Goal: Feedback & Contribution: Leave review/rating

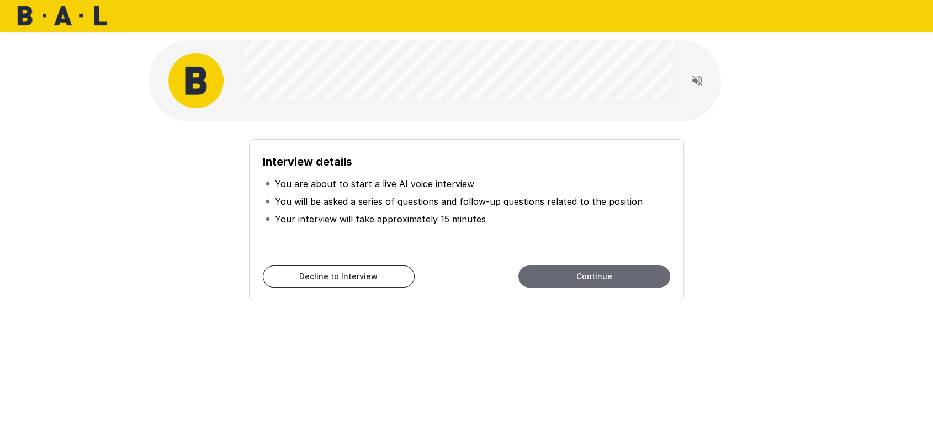
click at [559, 258] on button "Continue" at bounding box center [594, 277] width 152 height 22
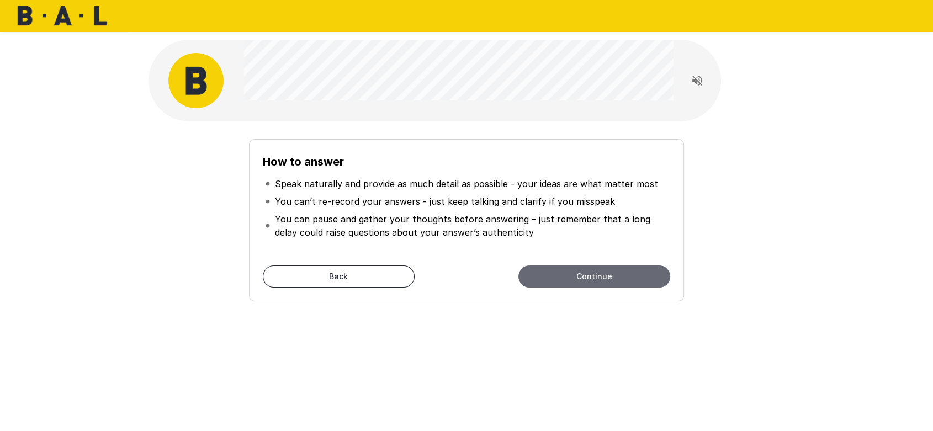
click at [559, 258] on button "Continue" at bounding box center [594, 277] width 152 height 22
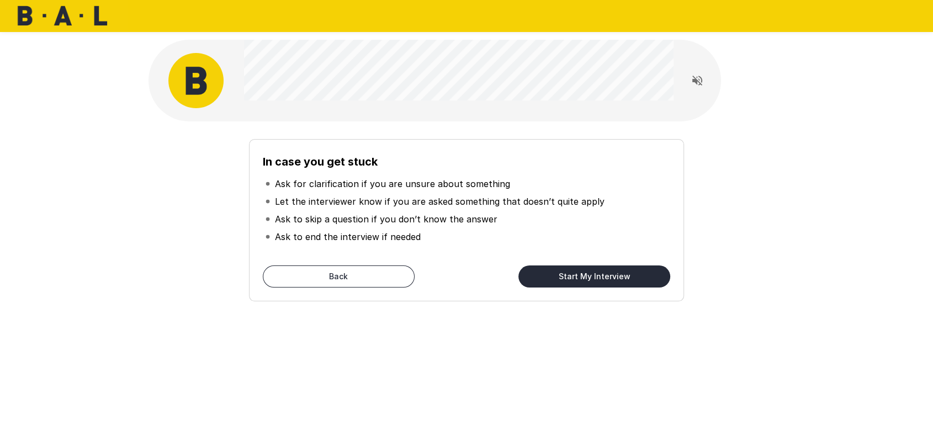
click at [559, 258] on button "Start My Interview" at bounding box center [594, 277] width 152 height 22
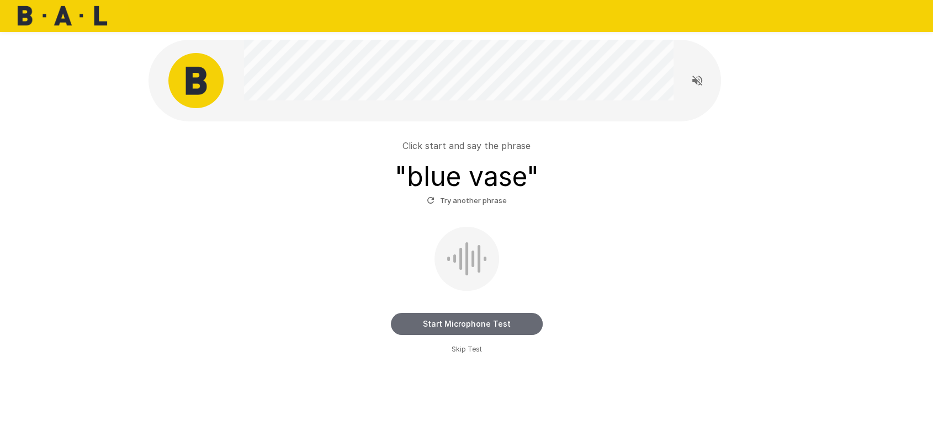
click at [507, 258] on button "Start Microphone Test" at bounding box center [467, 324] width 152 height 22
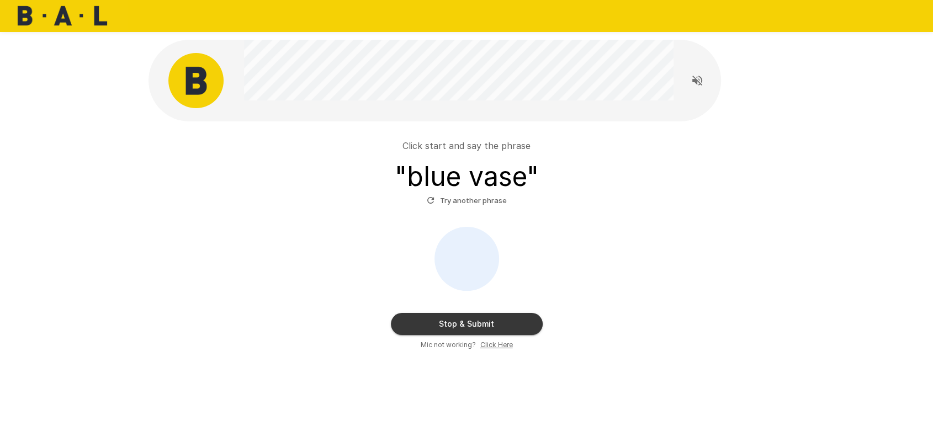
click at [509, 258] on button "Stop & Submit" at bounding box center [467, 324] width 152 height 22
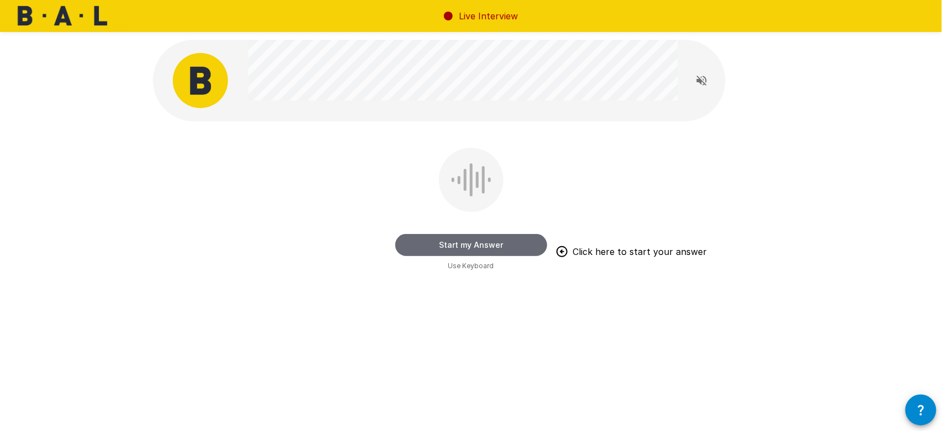
click at [460, 247] on button "Start my Answer" at bounding box center [471, 245] width 152 height 22
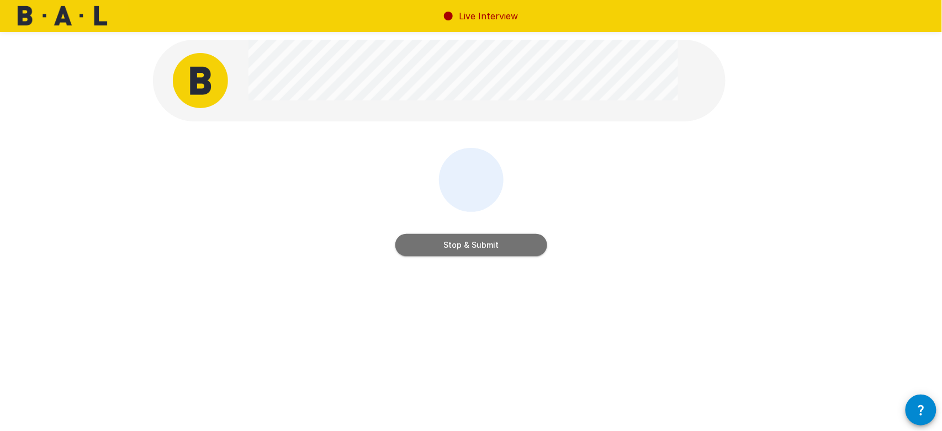
click at [476, 246] on button "Stop & Submit" at bounding box center [471, 245] width 152 height 22
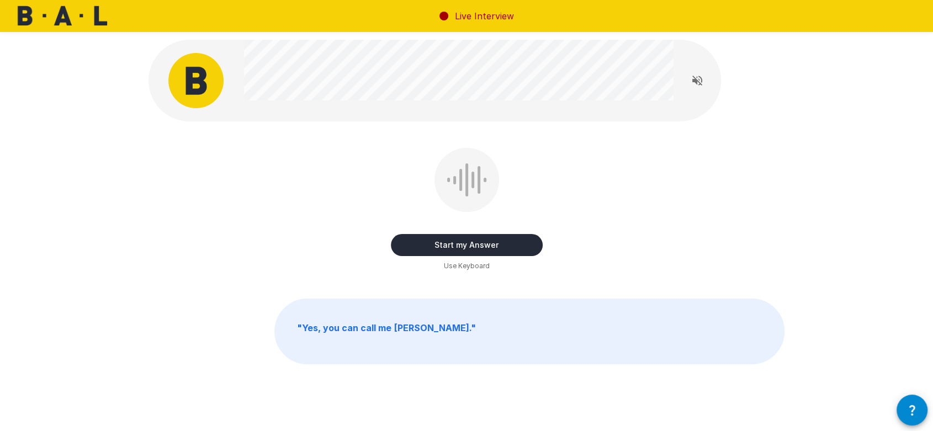
click at [492, 242] on button "Start my Answer" at bounding box center [467, 245] width 152 height 22
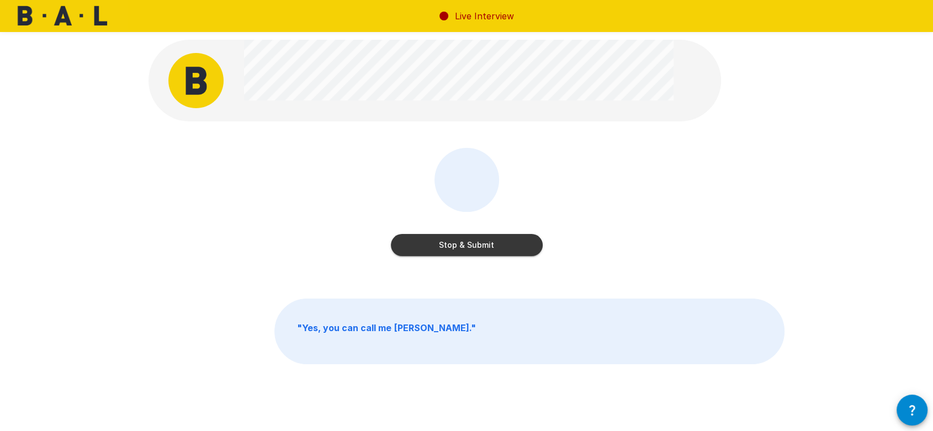
click at [492, 242] on button "Stop & Submit" at bounding box center [467, 245] width 152 height 22
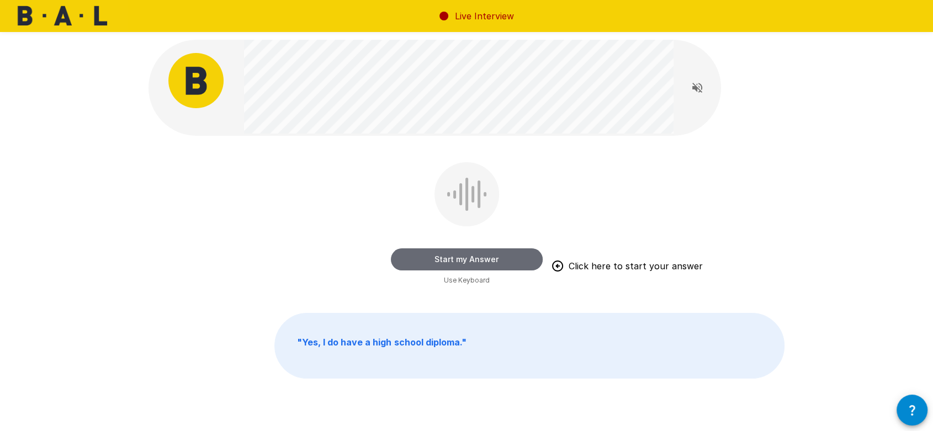
click at [447, 258] on button "Start my Answer" at bounding box center [467, 259] width 152 height 22
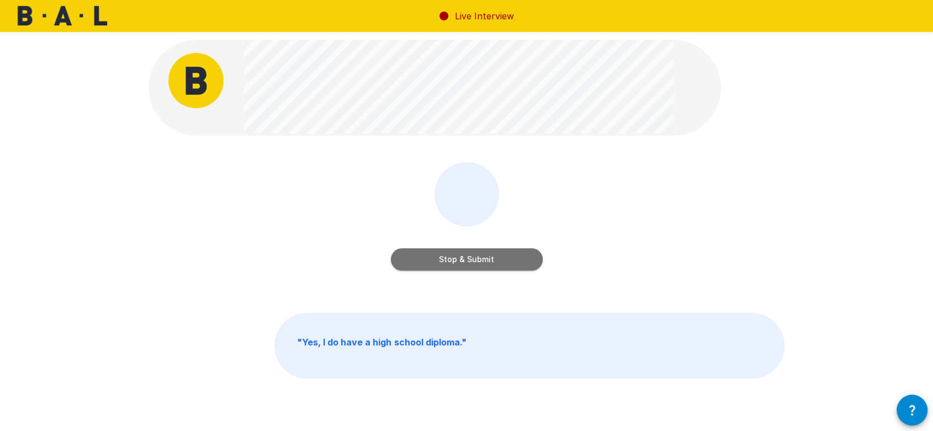
click at [412, 258] on button "Stop & Submit" at bounding box center [467, 259] width 152 height 22
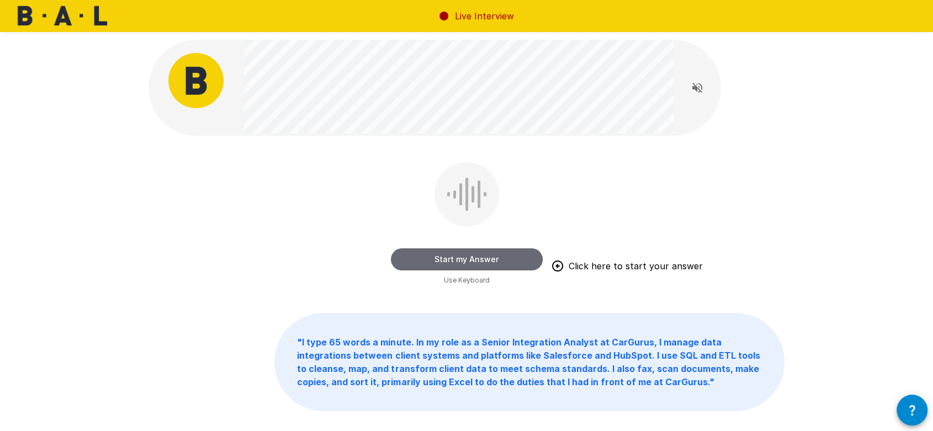
click at [442, 258] on button "Start my Answer" at bounding box center [467, 259] width 152 height 22
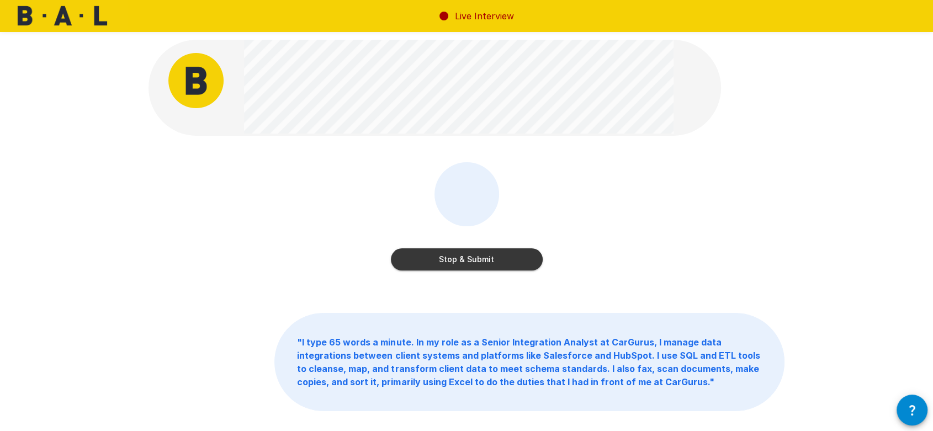
click at [433, 258] on button "Stop & Submit" at bounding box center [467, 259] width 152 height 22
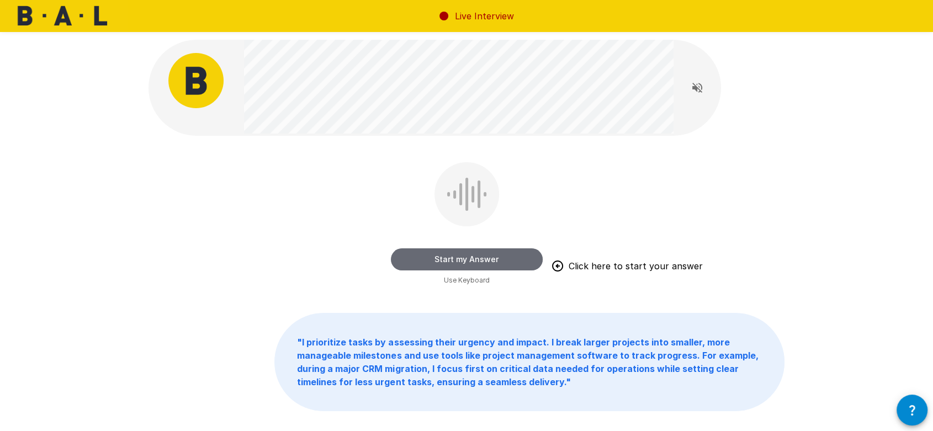
click at [428, 258] on button "Start my Answer" at bounding box center [467, 259] width 152 height 22
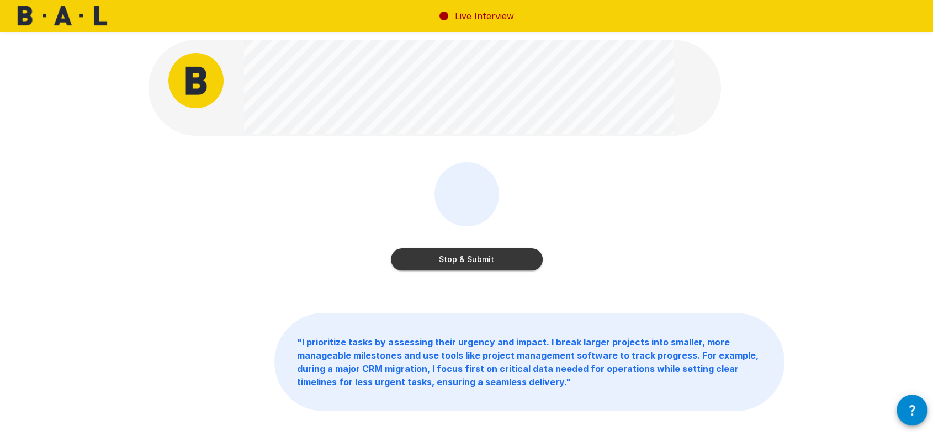
click at [464, 258] on button "Stop & Submit" at bounding box center [467, 259] width 152 height 22
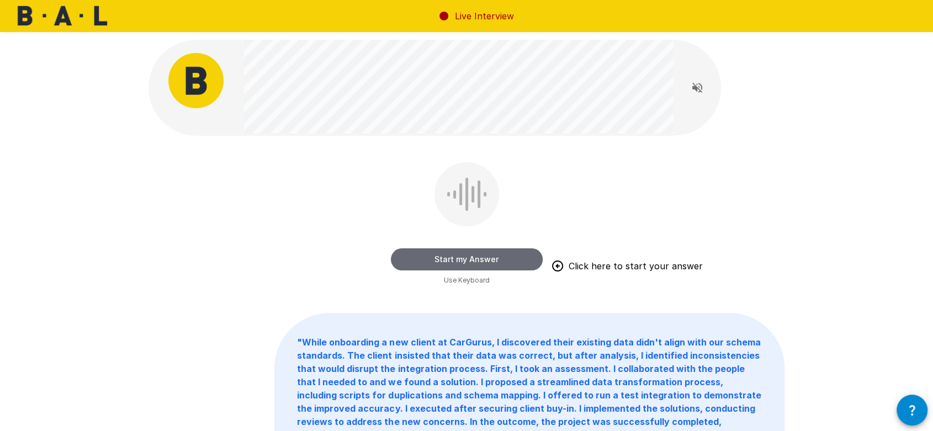
click at [448, 258] on button "Start my Answer" at bounding box center [467, 259] width 152 height 22
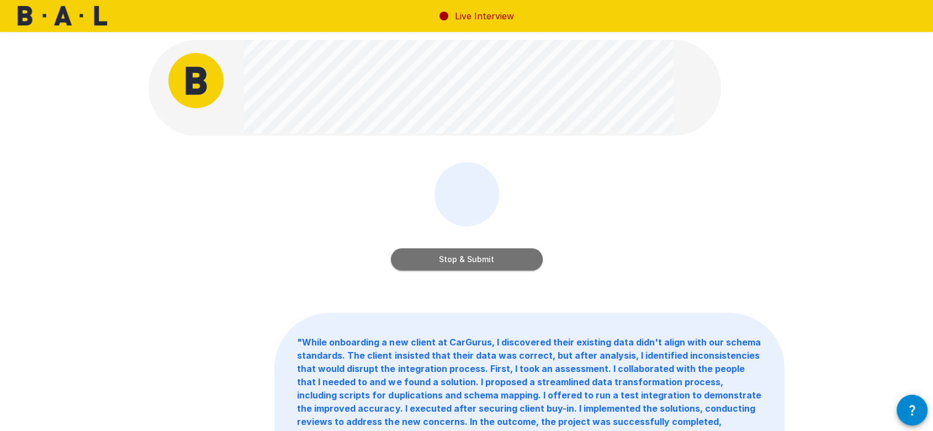
click at [466, 258] on button "Stop & Submit" at bounding box center [467, 259] width 152 height 22
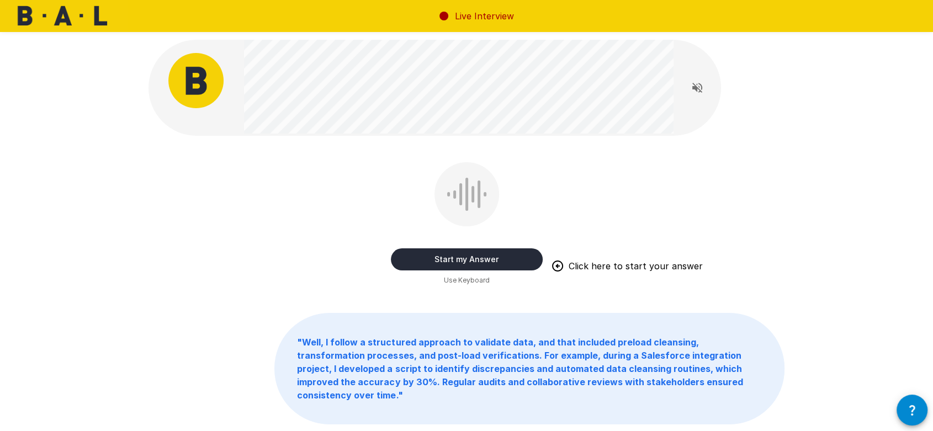
click at [437, 258] on button "Start my Answer" at bounding box center [467, 259] width 152 height 22
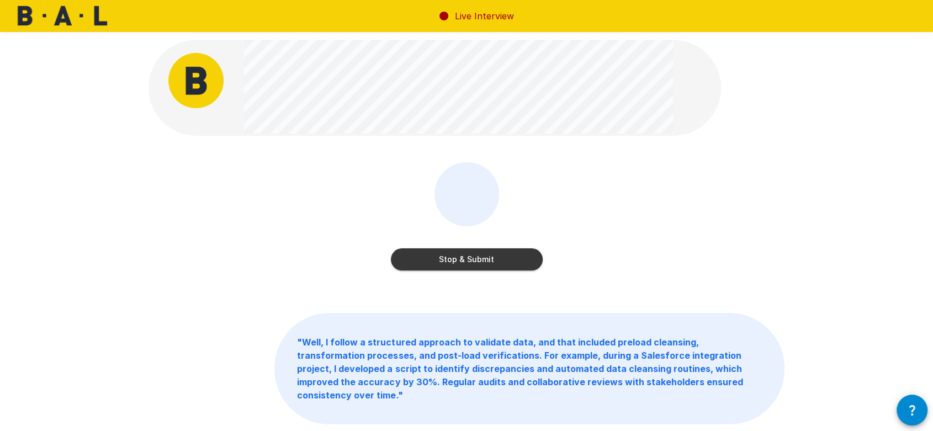
click at [437, 258] on button "Stop & Submit" at bounding box center [467, 259] width 152 height 22
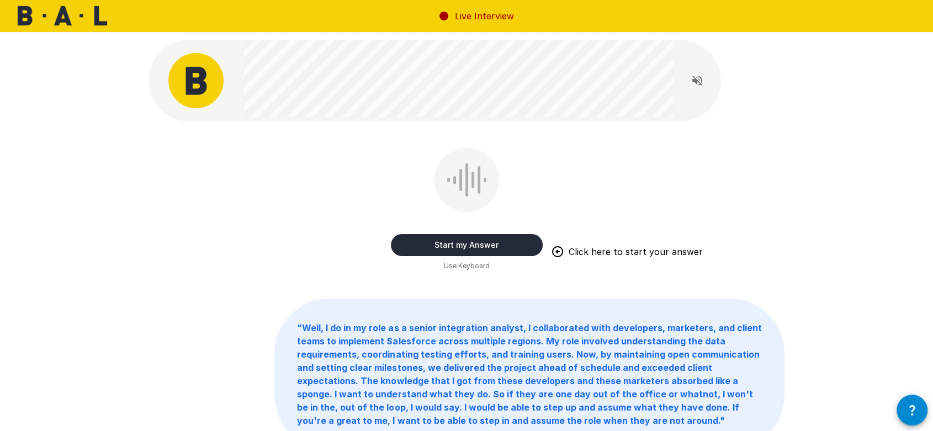
click at [435, 246] on button "Start my Answer" at bounding box center [467, 245] width 152 height 22
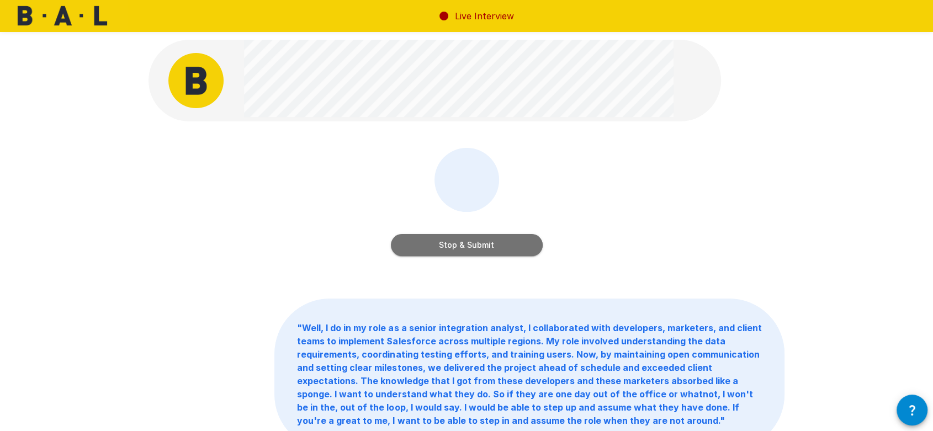
click at [435, 246] on button "Stop & Submit" at bounding box center [467, 245] width 152 height 22
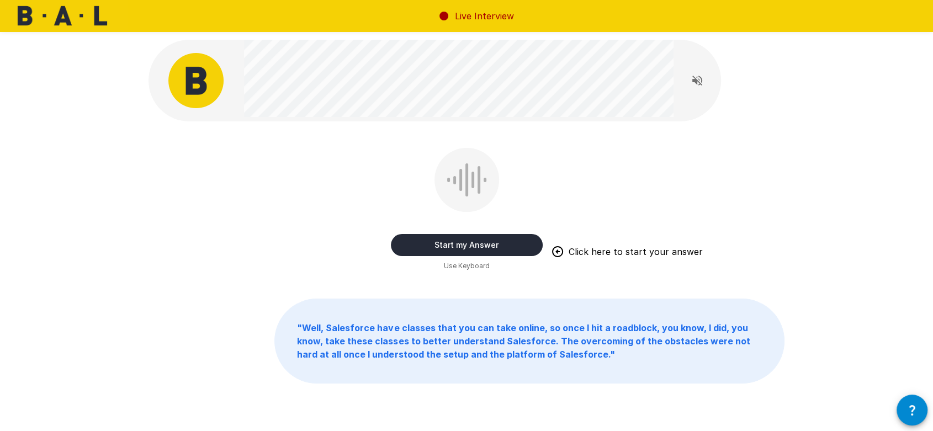
click at [446, 243] on button "Start my Answer" at bounding box center [467, 245] width 152 height 22
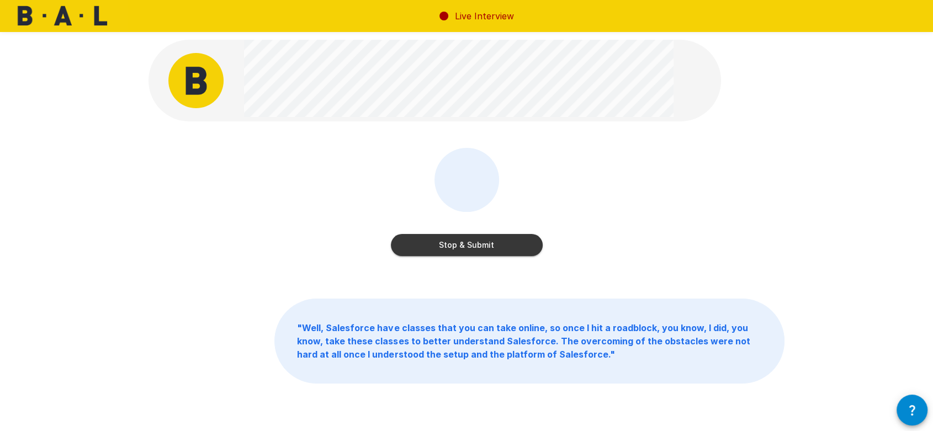
click at [446, 243] on button "Stop & Submit" at bounding box center [467, 245] width 152 height 22
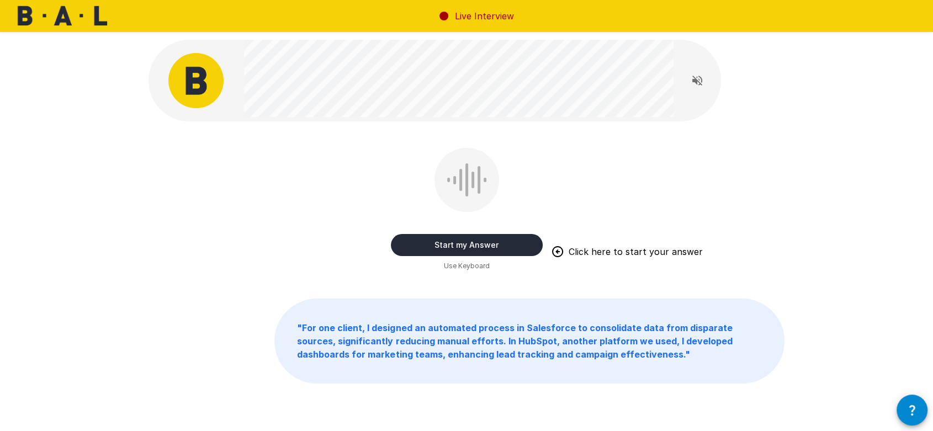
click at [428, 244] on button "Start my Answer" at bounding box center [467, 245] width 152 height 22
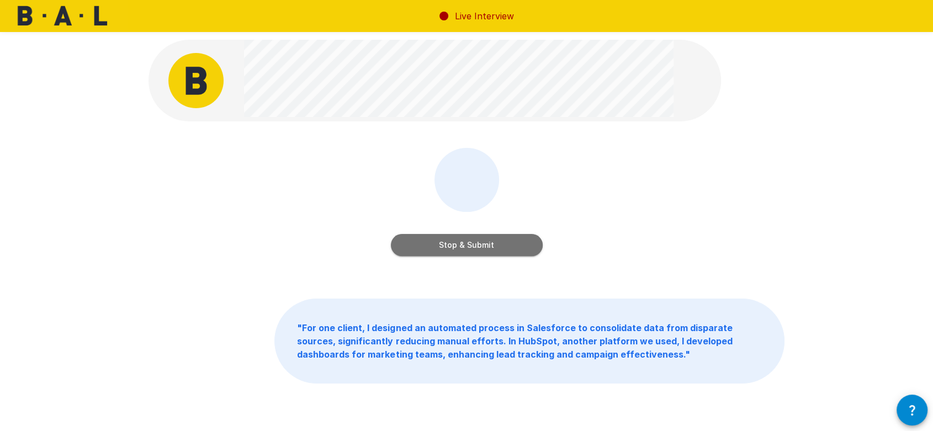
click at [426, 247] on button "Stop & Submit" at bounding box center [467, 245] width 152 height 22
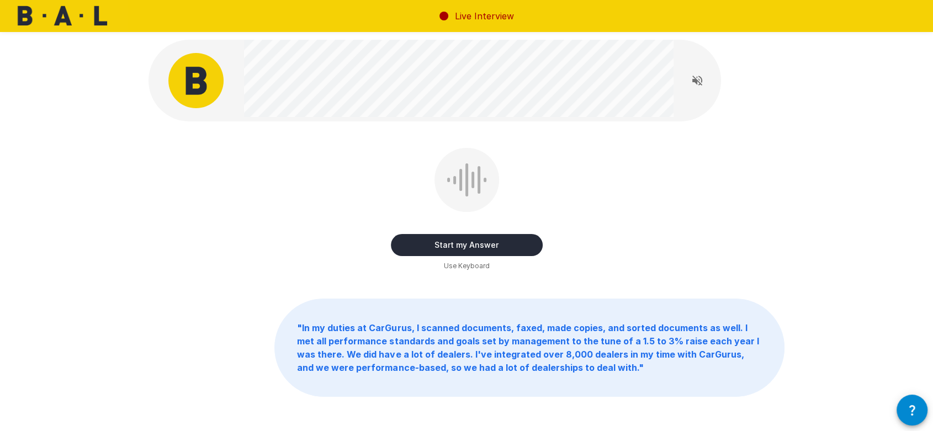
click at [499, 247] on button "Start my Answer" at bounding box center [467, 245] width 152 height 22
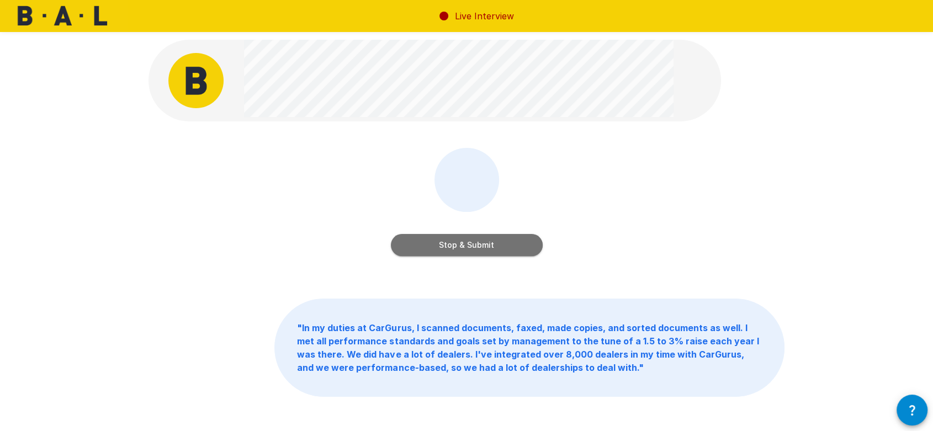
click at [499, 247] on button "Stop & Submit" at bounding box center [467, 245] width 152 height 22
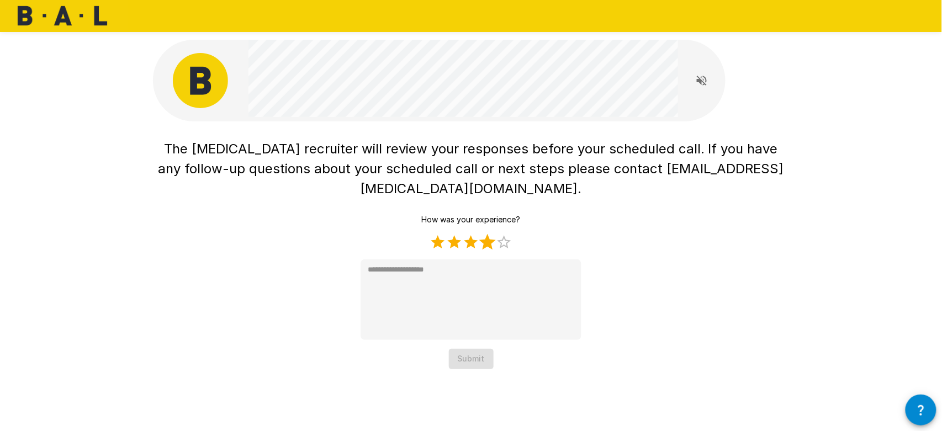
click at [496, 242] on label "4 Stars" at bounding box center [487, 242] width 17 height 17
type textarea "*"
click at [481, 258] on button "Submit" at bounding box center [471, 359] width 45 height 20
